Goal: Task Accomplishment & Management: Complete application form

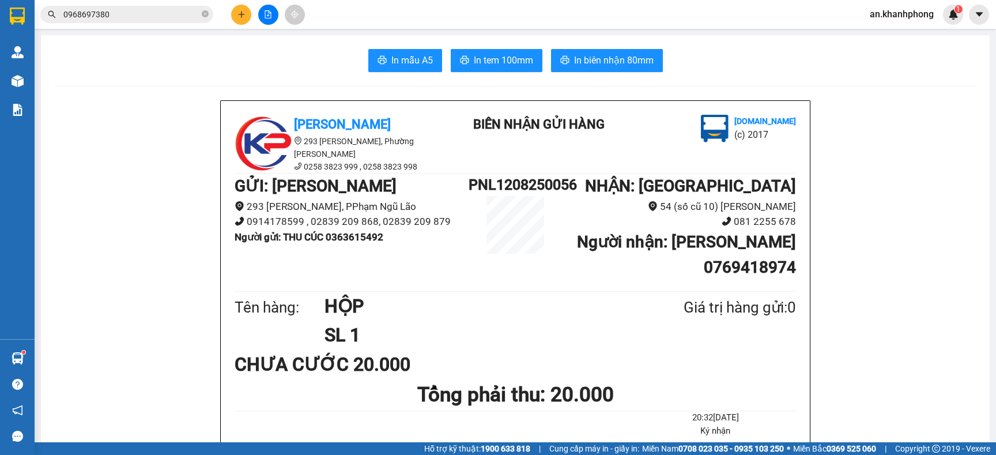
click at [243, 7] on button at bounding box center [241, 15] width 20 height 20
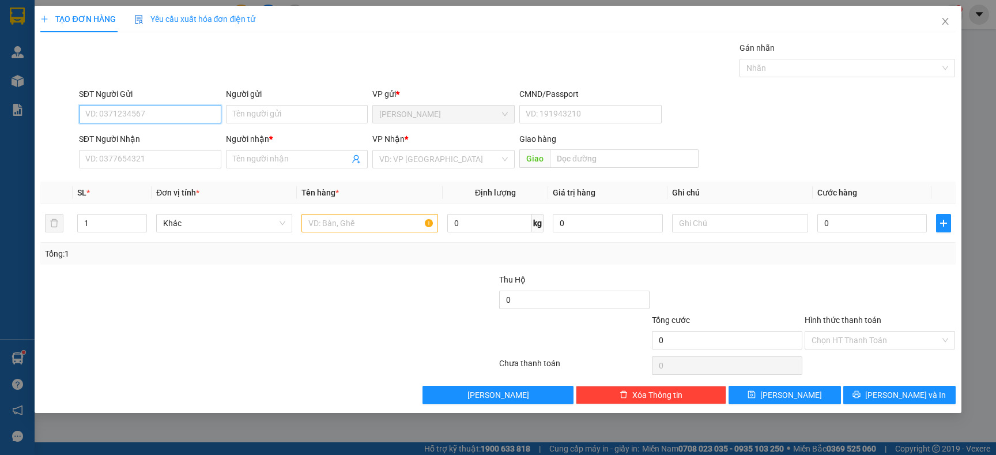
click at [170, 110] on input "SĐT Người Gửi" at bounding box center [150, 114] width 142 height 18
type input "0986977707"
click at [163, 140] on div "0986977707 - BÌNH" at bounding box center [150, 137] width 129 height 13
type input "BÌNH"
type input "0986977707"
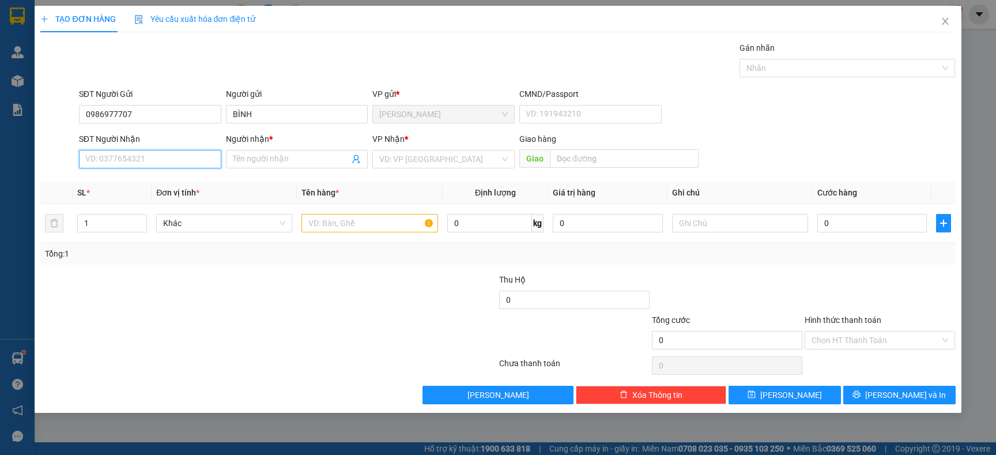
click at [160, 159] on input "SĐT Người Nhận" at bounding box center [150, 159] width 142 height 18
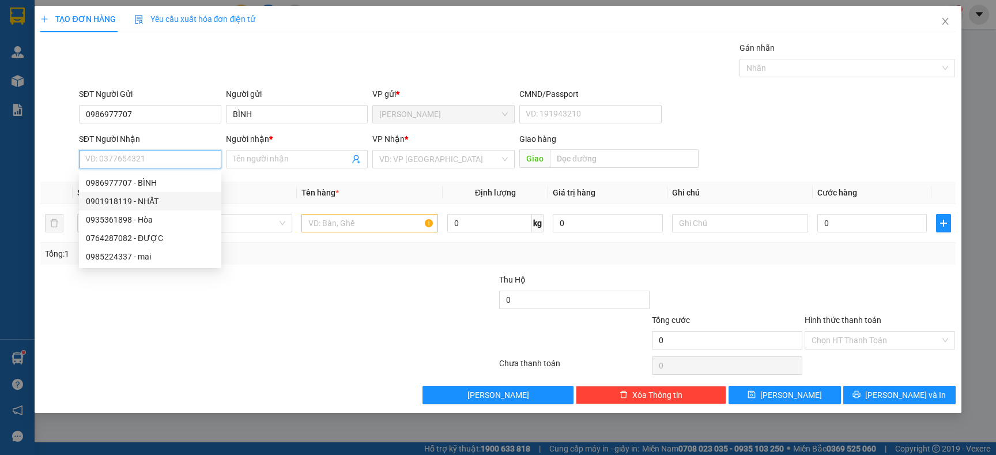
click at [145, 199] on div "0901918119 - NHẤT" at bounding box center [150, 201] width 129 height 13
type input "0901918119"
type input "NHẤT"
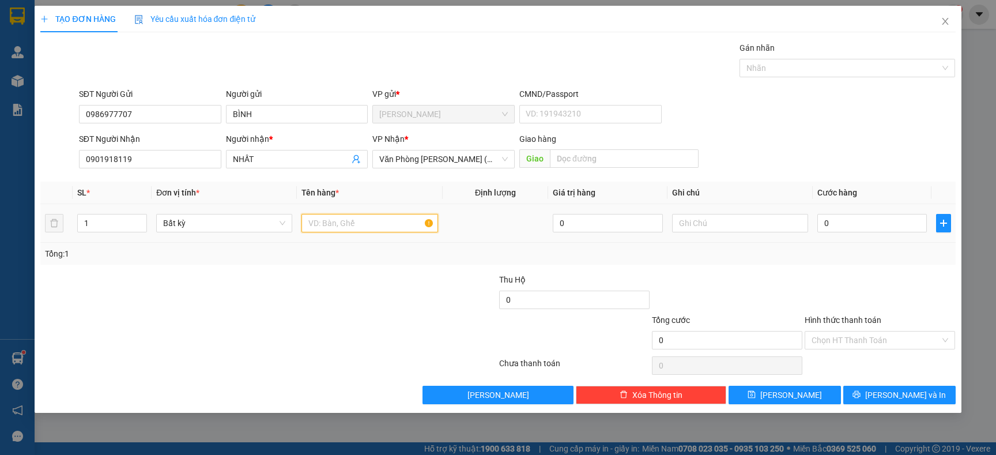
click at [393, 226] on input "text" at bounding box center [369, 223] width 136 height 18
type input "TG"
click at [866, 225] on input "0" at bounding box center [872, 223] width 110 height 18
type input "4"
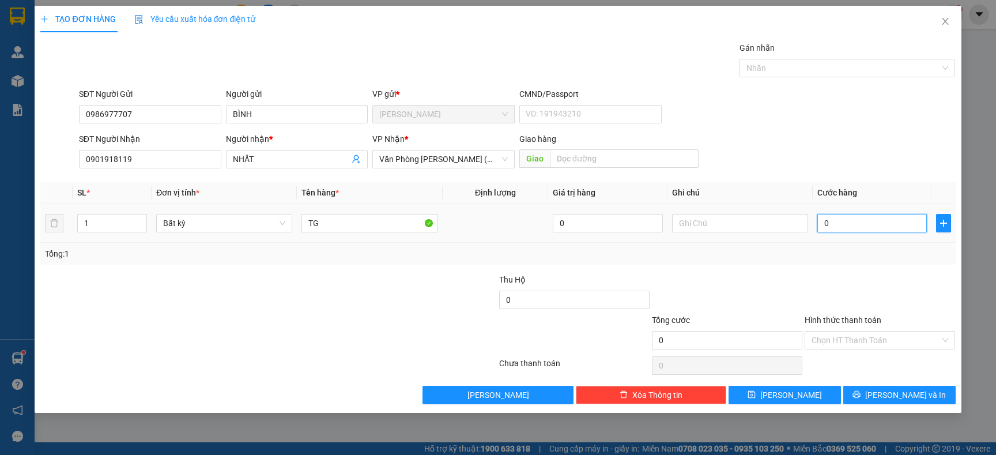
type input "4"
type input "0"
type input "03"
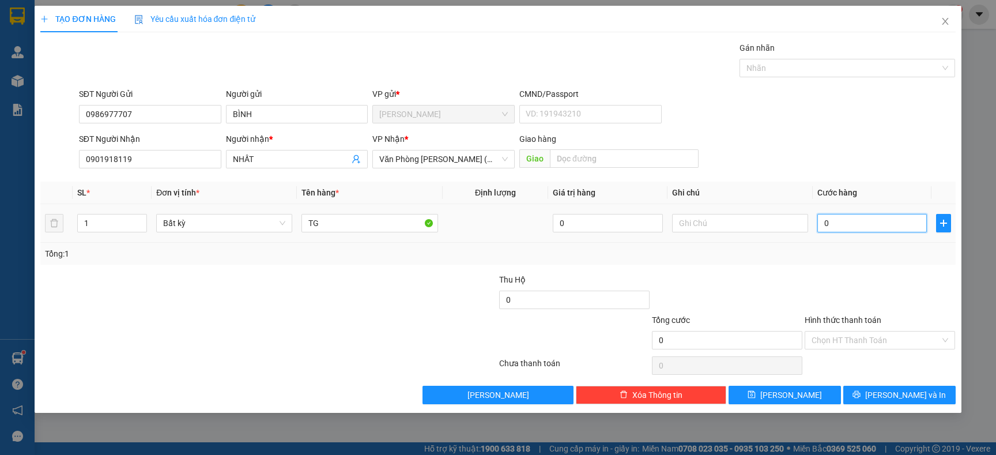
type input "3"
type input "030"
type input "30"
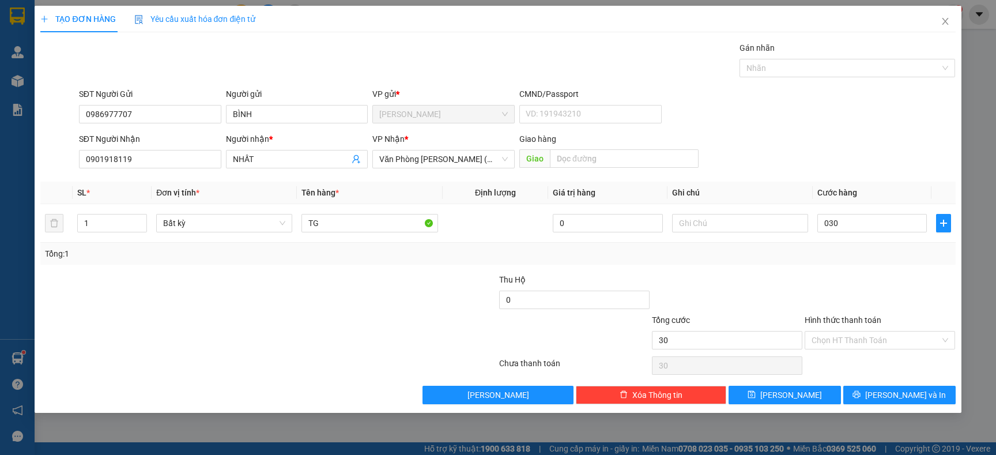
type input "30.000"
click at [850, 282] on div at bounding box center [880, 293] width 153 height 40
click at [857, 340] on input "Hình thức thanh toán" at bounding box center [876, 339] width 129 height 17
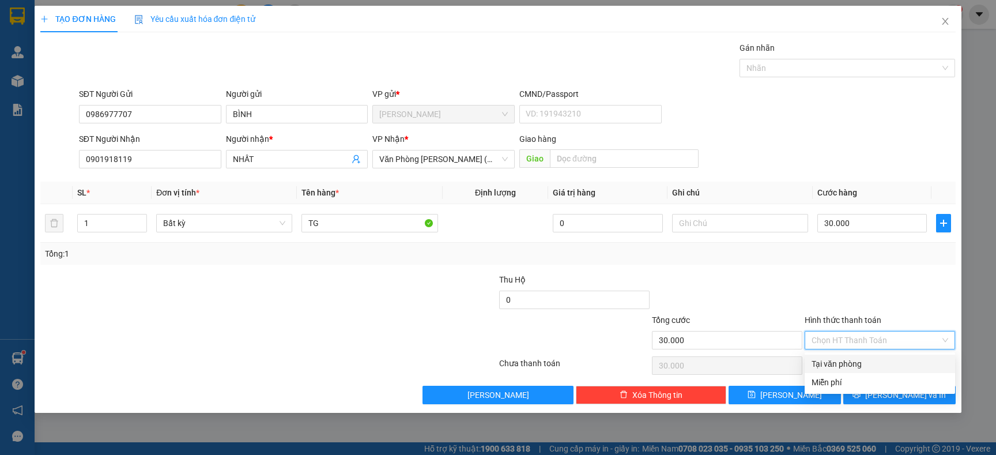
click at [856, 367] on div "Tại văn phòng" at bounding box center [880, 363] width 137 height 13
type input "0"
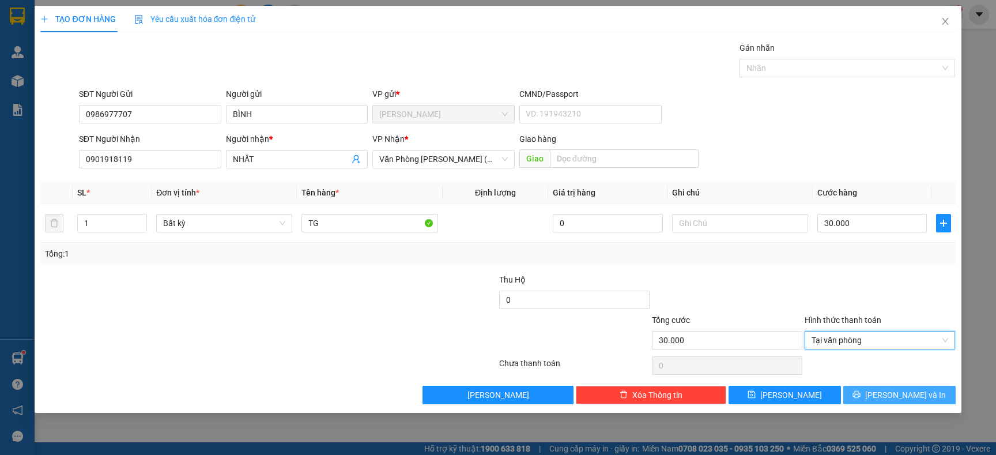
click at [910, 396] on span "[PERSON_NAME] và In" at bounding box center [905, 395] width 81 height 13
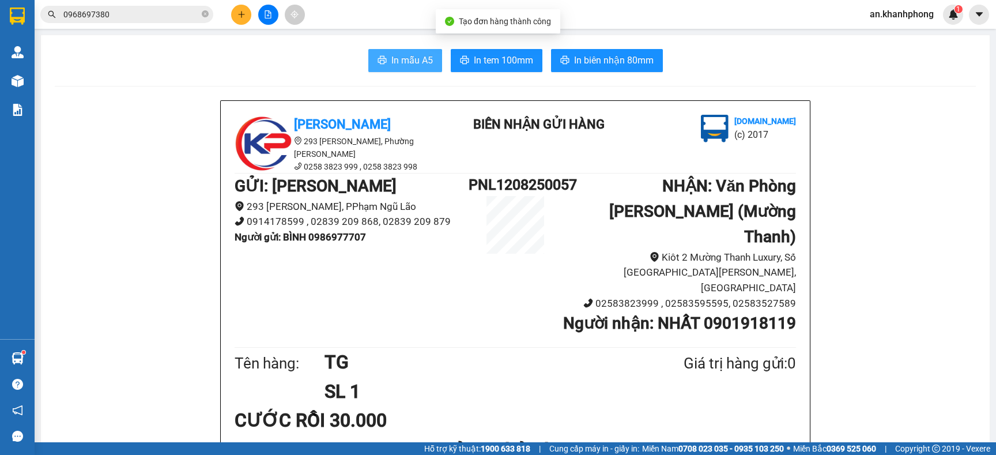
click at [403, 65] on span "In mẫu A5" at bounding box center [412, 60] width 42 height 14
click at [238, 13] on icon "plus" at bounding box center [242, 14] width 8 height 8
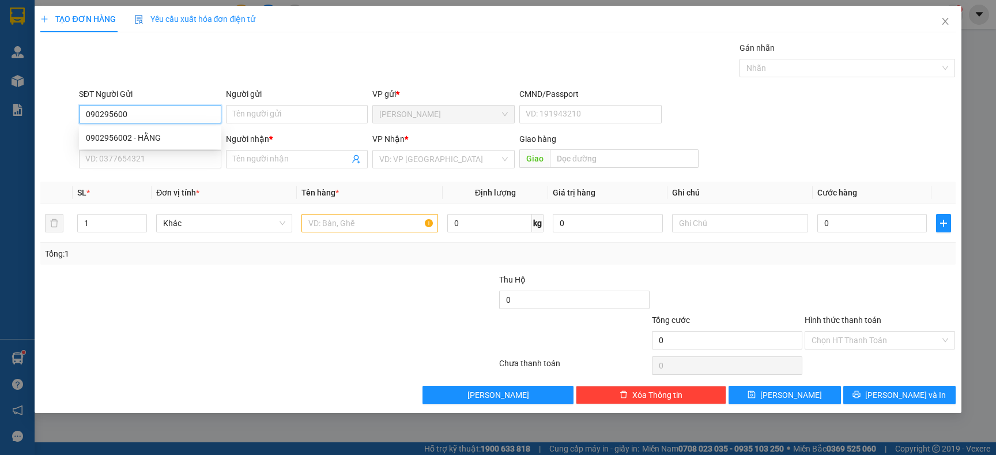
type input "0902956002"
click at [160, 140] on div "0902956002 - HẰNG" at bounding box center [150, 137] width 129 height 13
type input "HẰNG"
type input "0902956002"
click at [156, 168] on input "SĐT Người Nhận" at bounding box center [150, 159] width 142 height 18
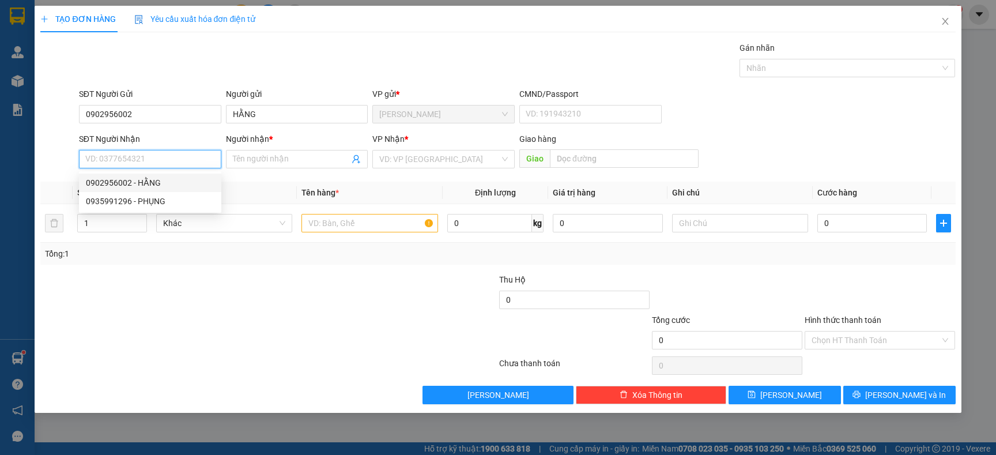
click at [154, 182] on div "0902956002 - HẰNG" at bounding box center [150, 182] width 129 height 13
type input "0902956002"
type input "HẰNG"
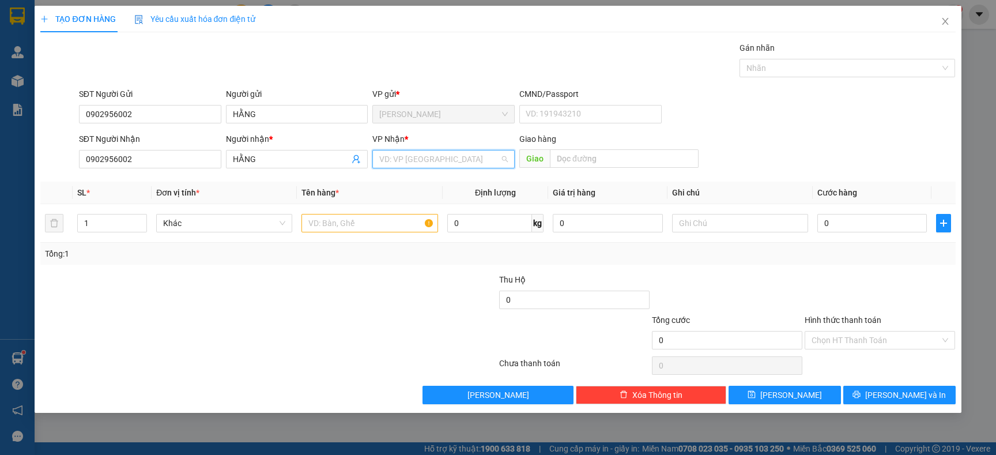
click at [447, 157] on input "search" at bounding box center [439, 158] width 120 height 17
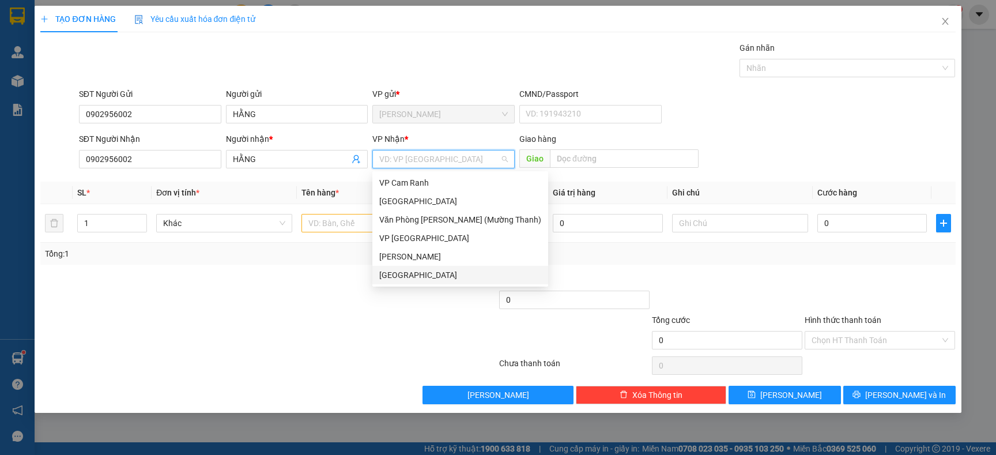
click at [420, 278] on div "[GEOGRAPHIC_DATA]" at bounding box center [460, 275] width 162 height 13
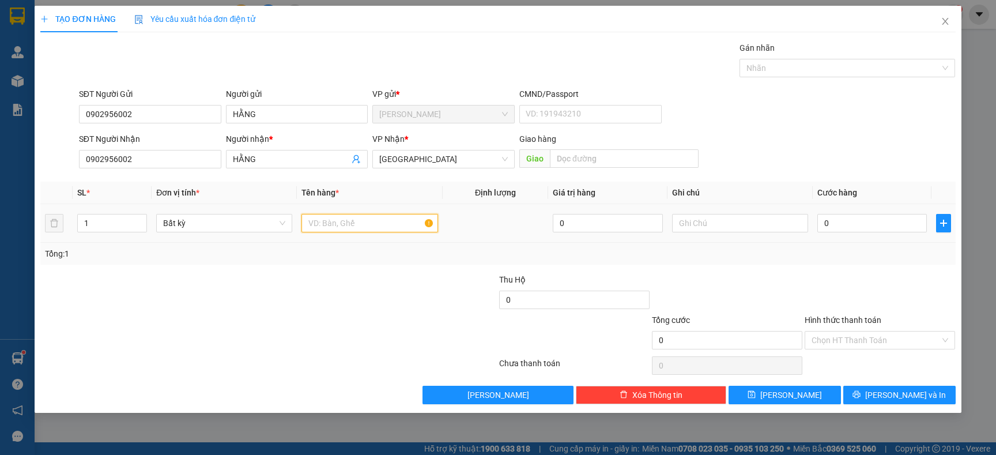
click at [361, 231] on input "text" at bounding box center [369, 223] width 136 height 18
type input "VALY"
click at [891, 226] on input "0" at bounding box center [872, 223] width 110 height 18
type input "6"
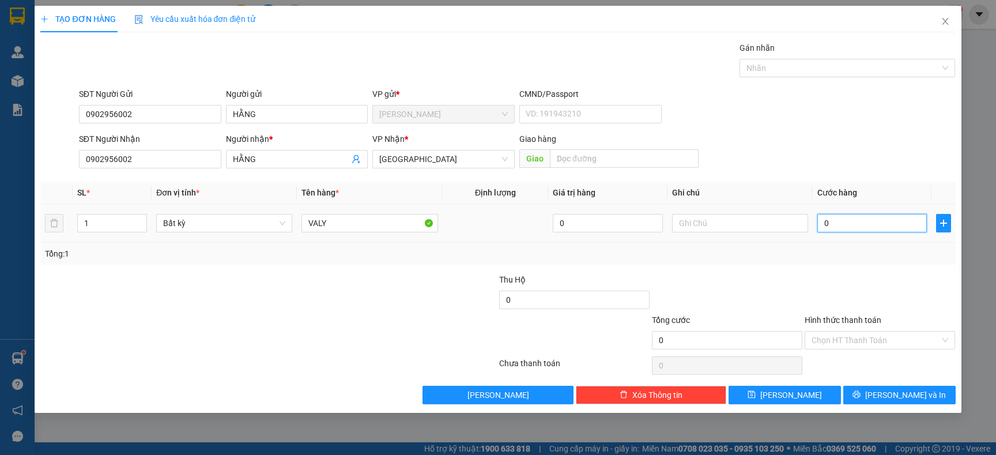
type input "6"
type input "60"
type input "60.000"
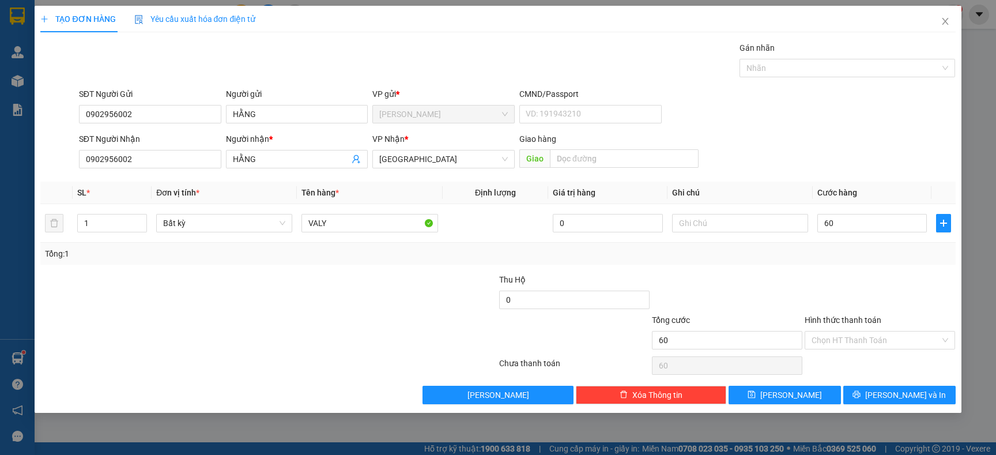
type input "60.000"
click at [884, 386] on div "Transit Pickup Surcharge Ids Transit Deliver Surcharge Ids Transit Deliver Surc…" at bounding box center [497, 223] width 915 height 363
click at [887, 394] on button "[PERSON_NAME] và In" at bounding box center [899, 395] width 112 height 18
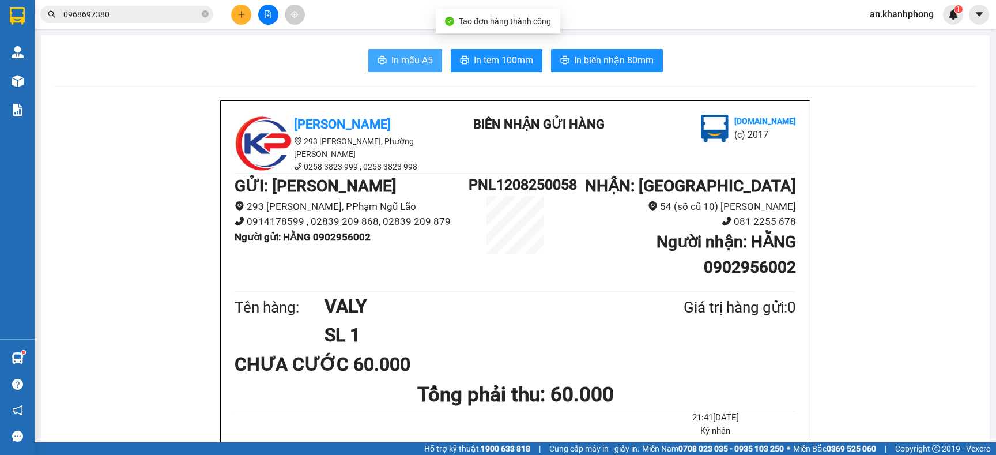
click at [401, 50] on button "In mẫu A5" at bounding box center [405, 60] width 74 height 23
